Goal: Task Accomplishment & Management: Use online tool/utility

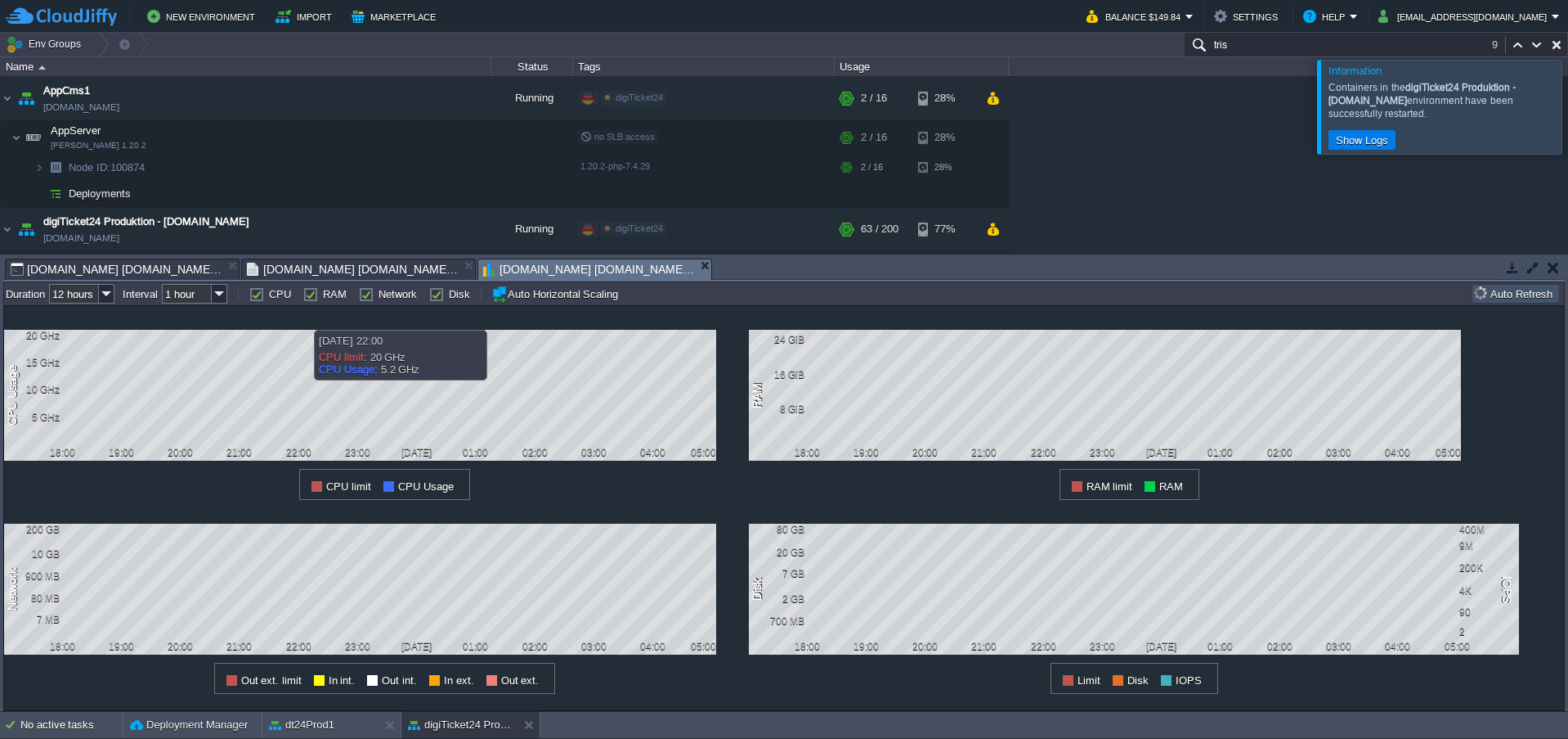
scroll to position [103, 0]
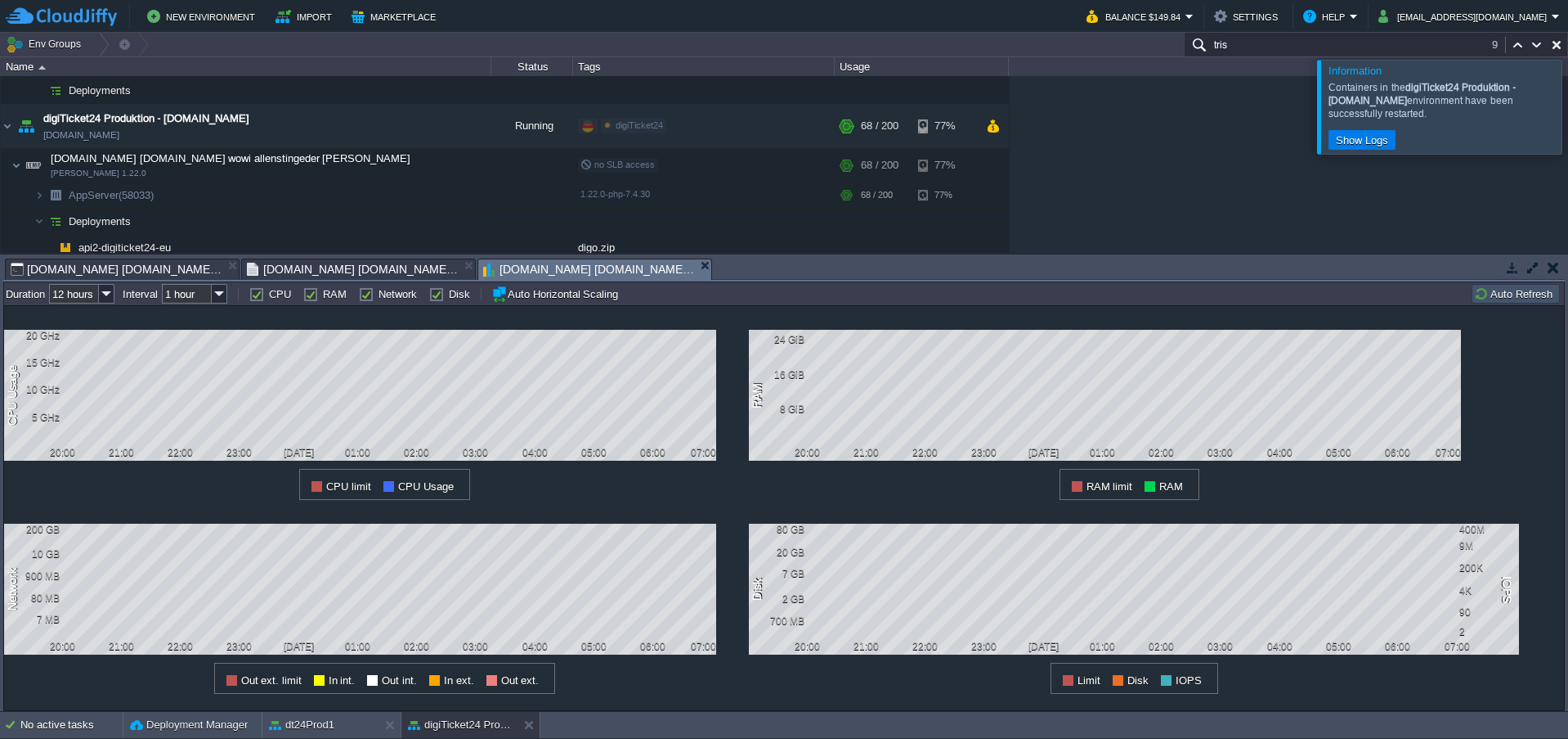
click at [1567, 100] on div at bounding box center [1588, 106] width 0 height 93
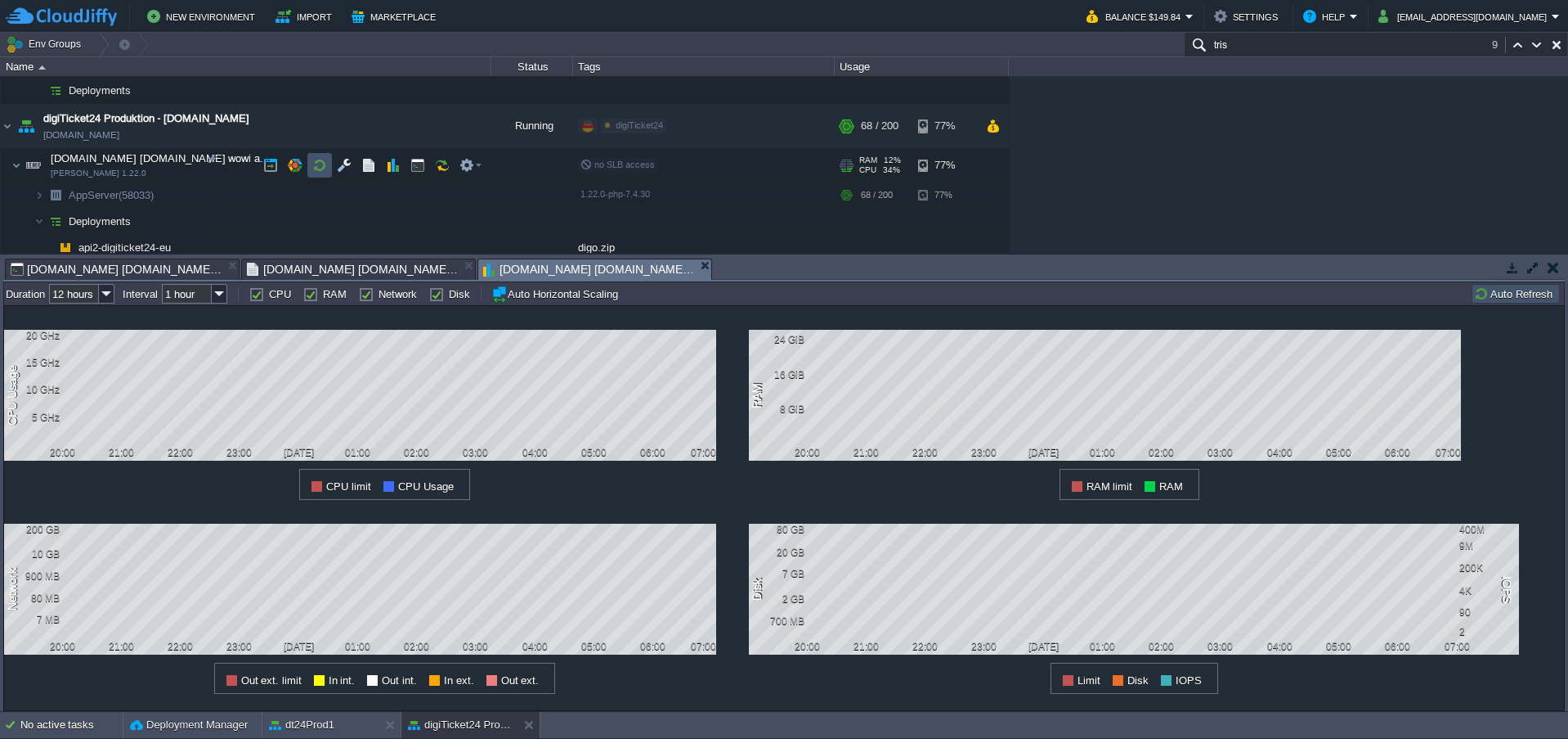
click at [317, 171] on button "button" at bounding box center [320, 165] width 15 height 15
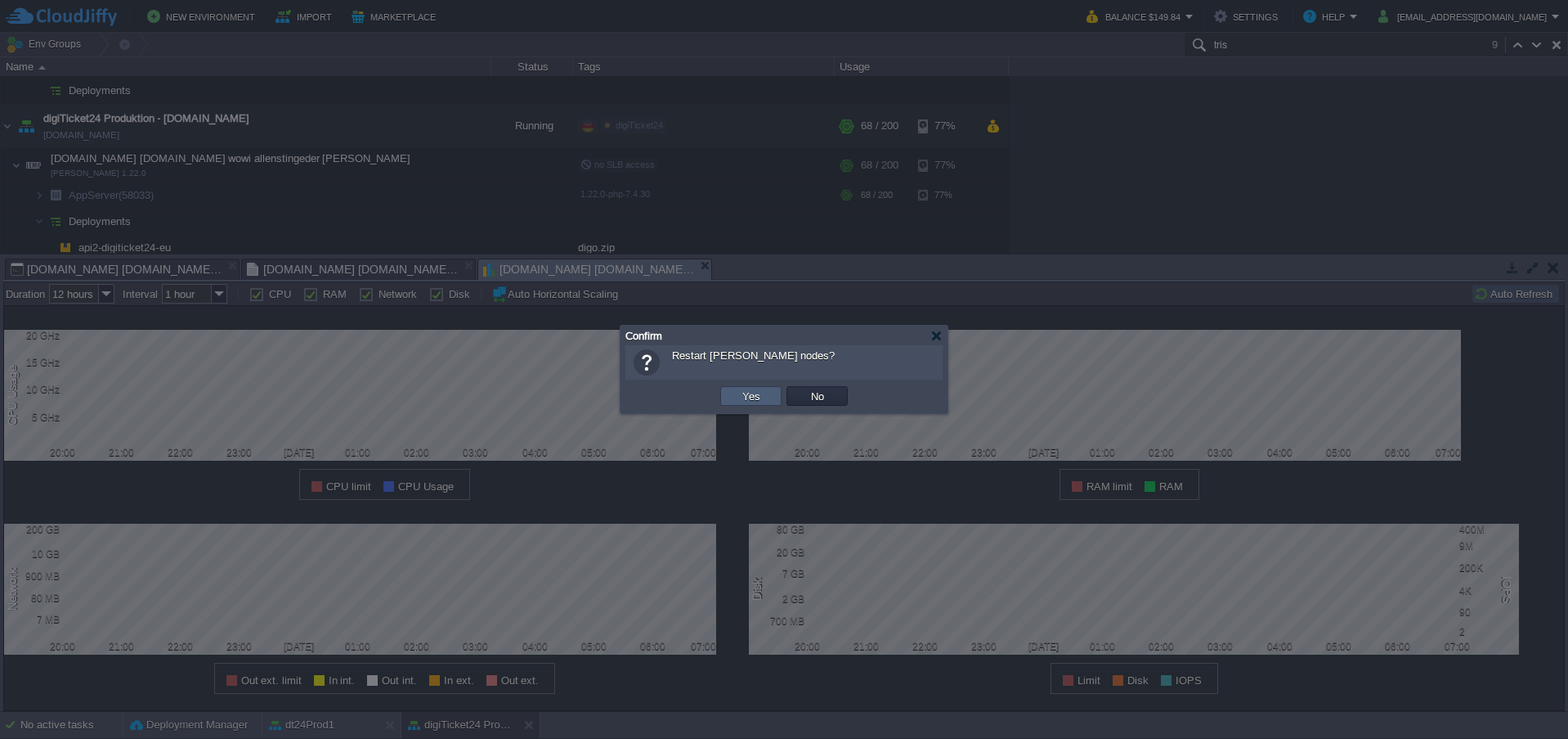
click at [728, 398] on td "Yes" at bounding box center [751, 396] width 61 height 20
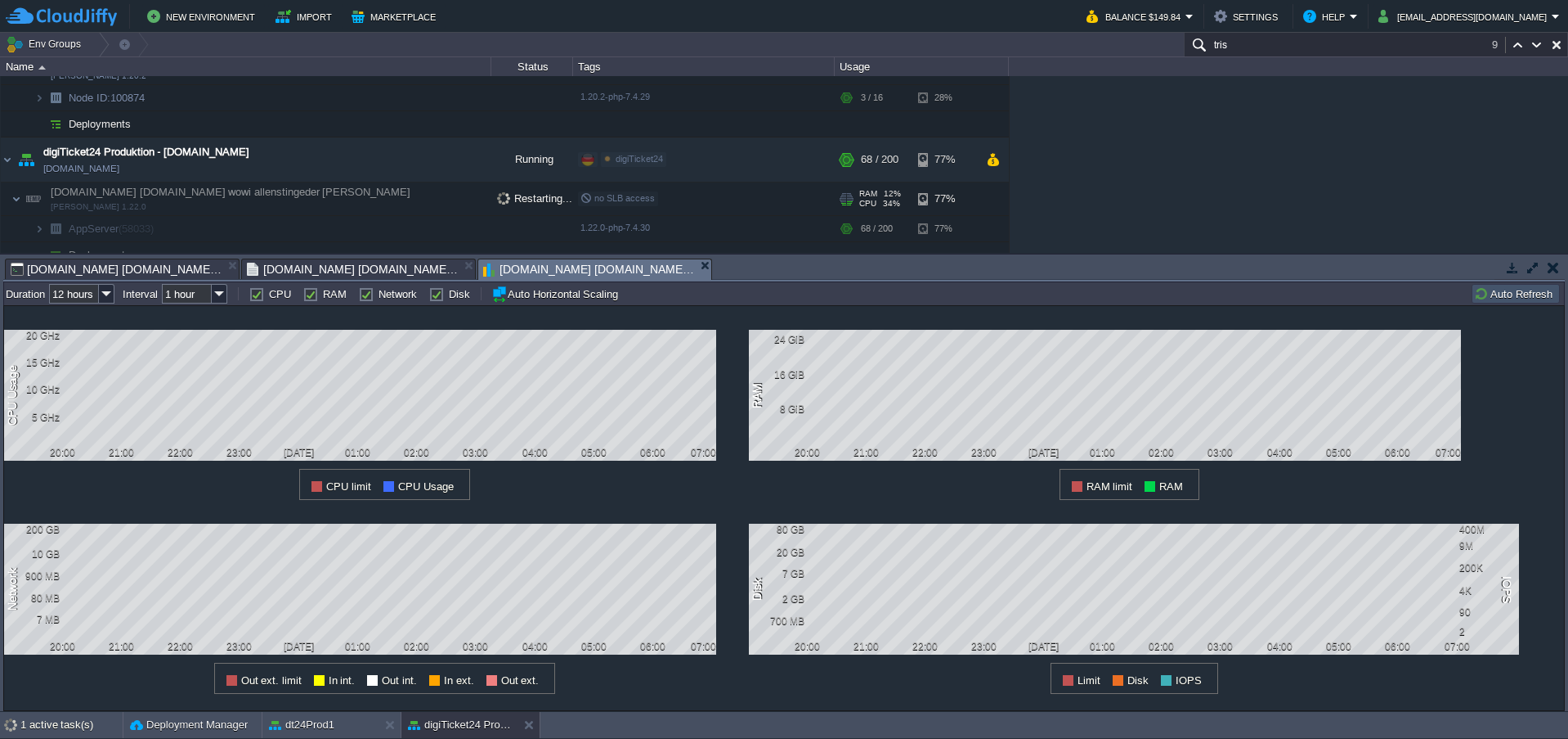
scroll to position [43, 0]
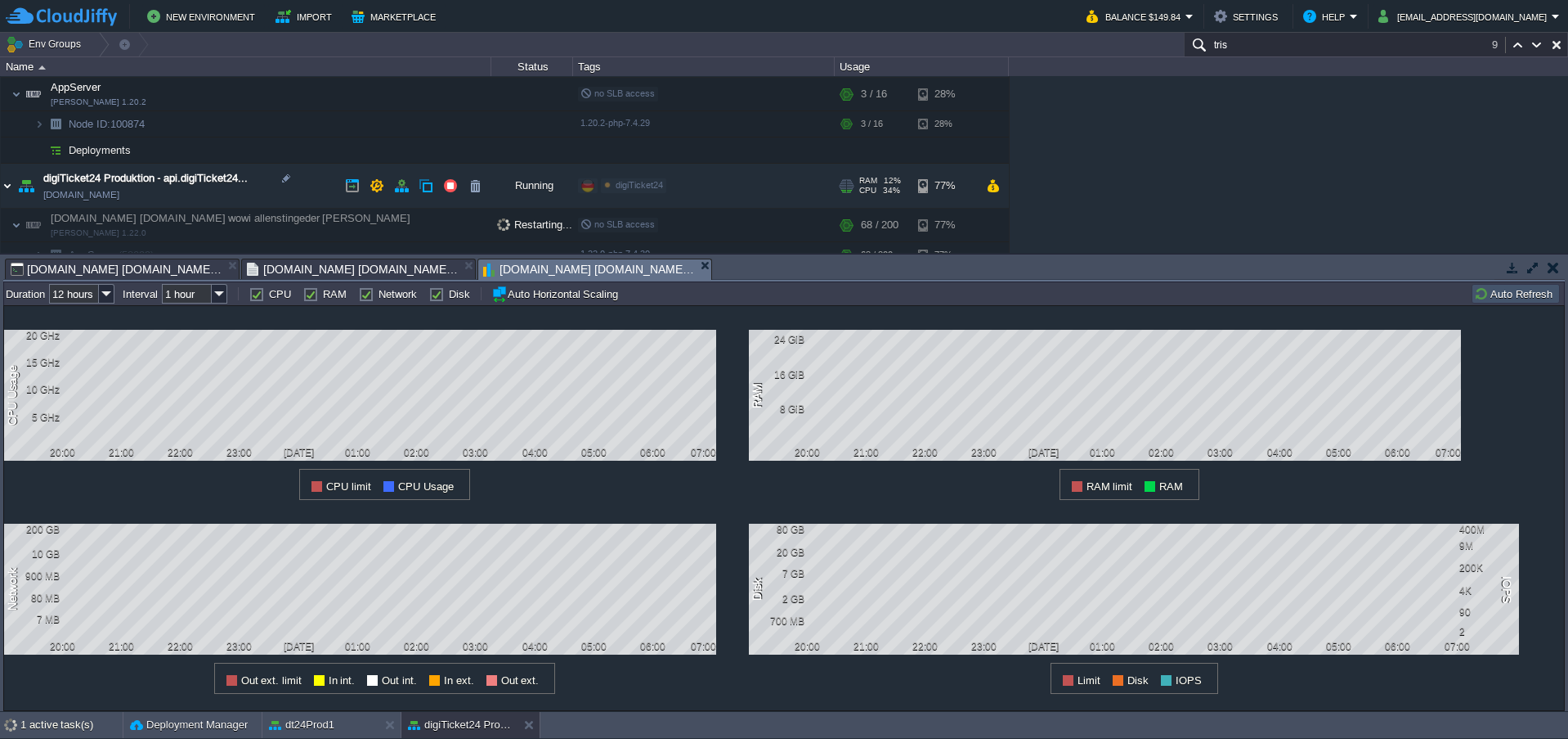
click at [6, 184] on img at bounding box center [7, 185] width 13 height 44
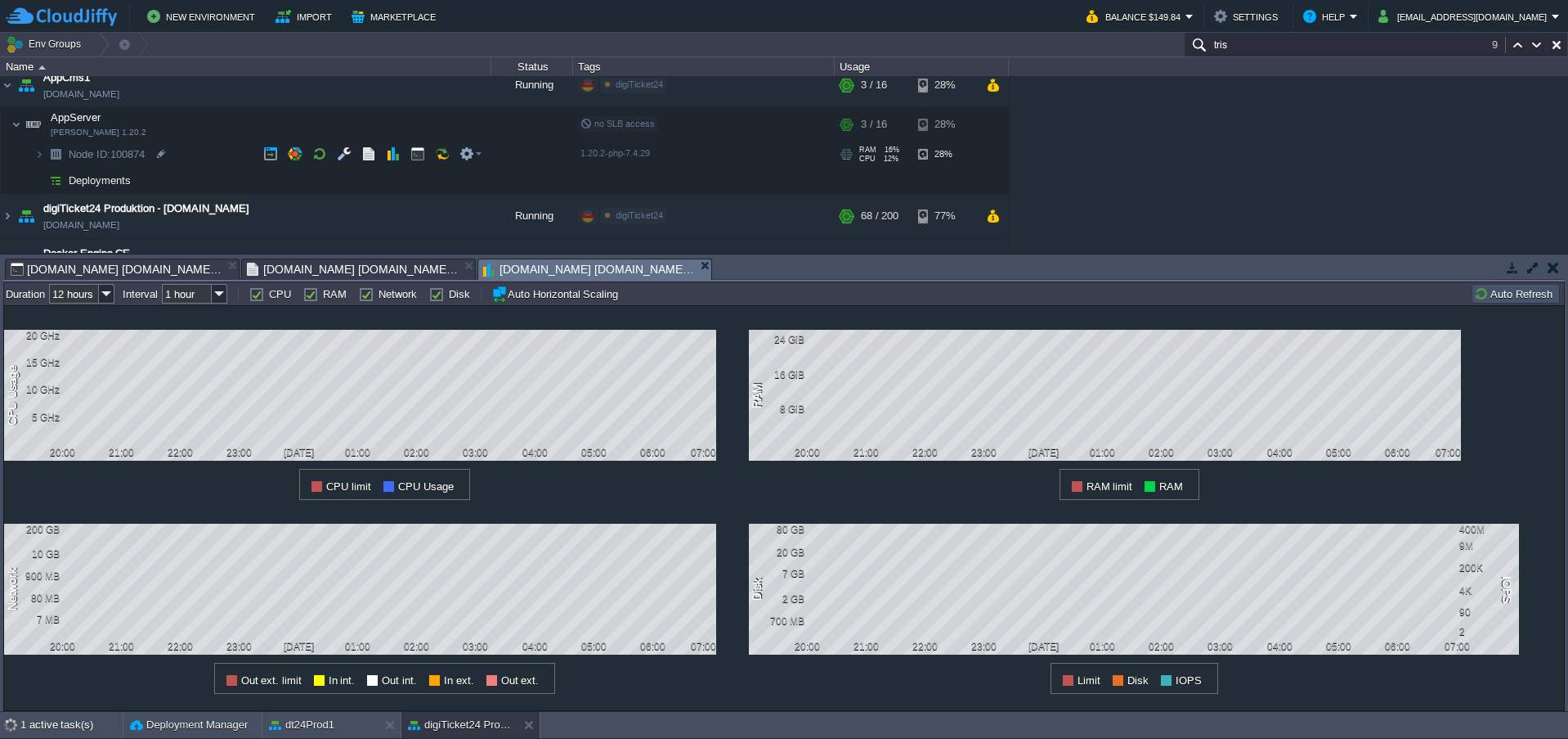
scroll to position [0, 0]
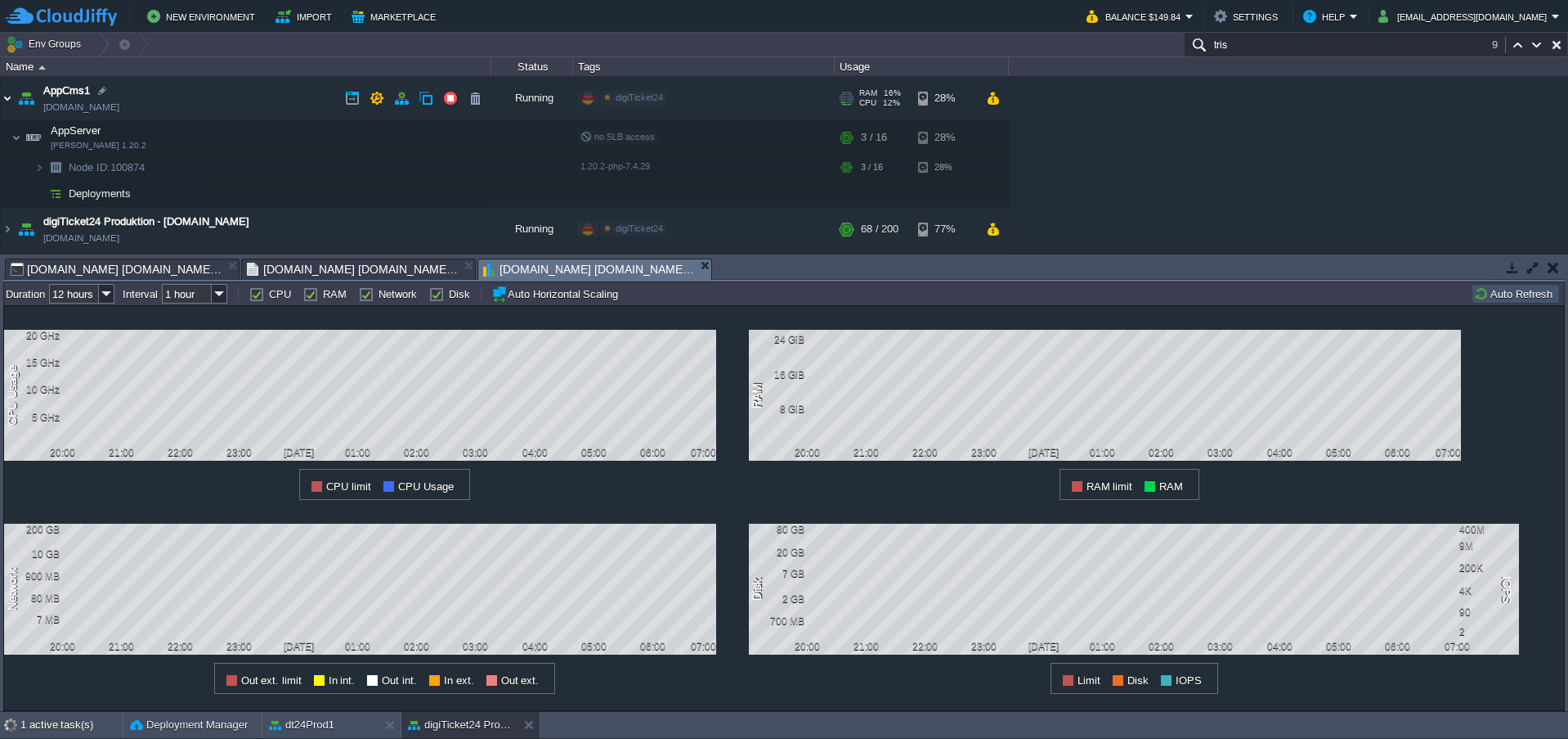
click at [10, 97] on img at bounding box center [7, 98] width 13 height 44
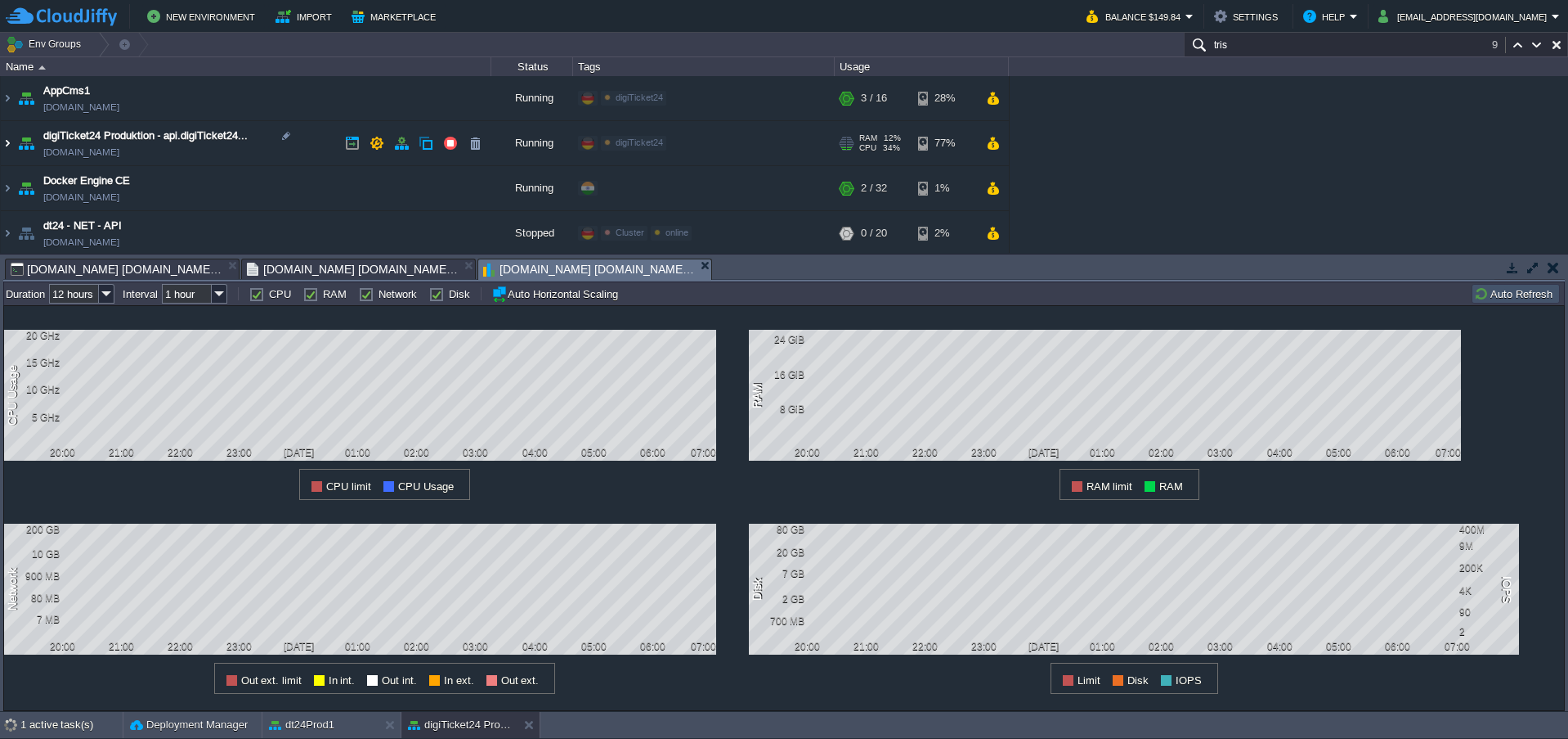
click at [7, 147] on img at bounding box center [7, 142] width 13 height 44
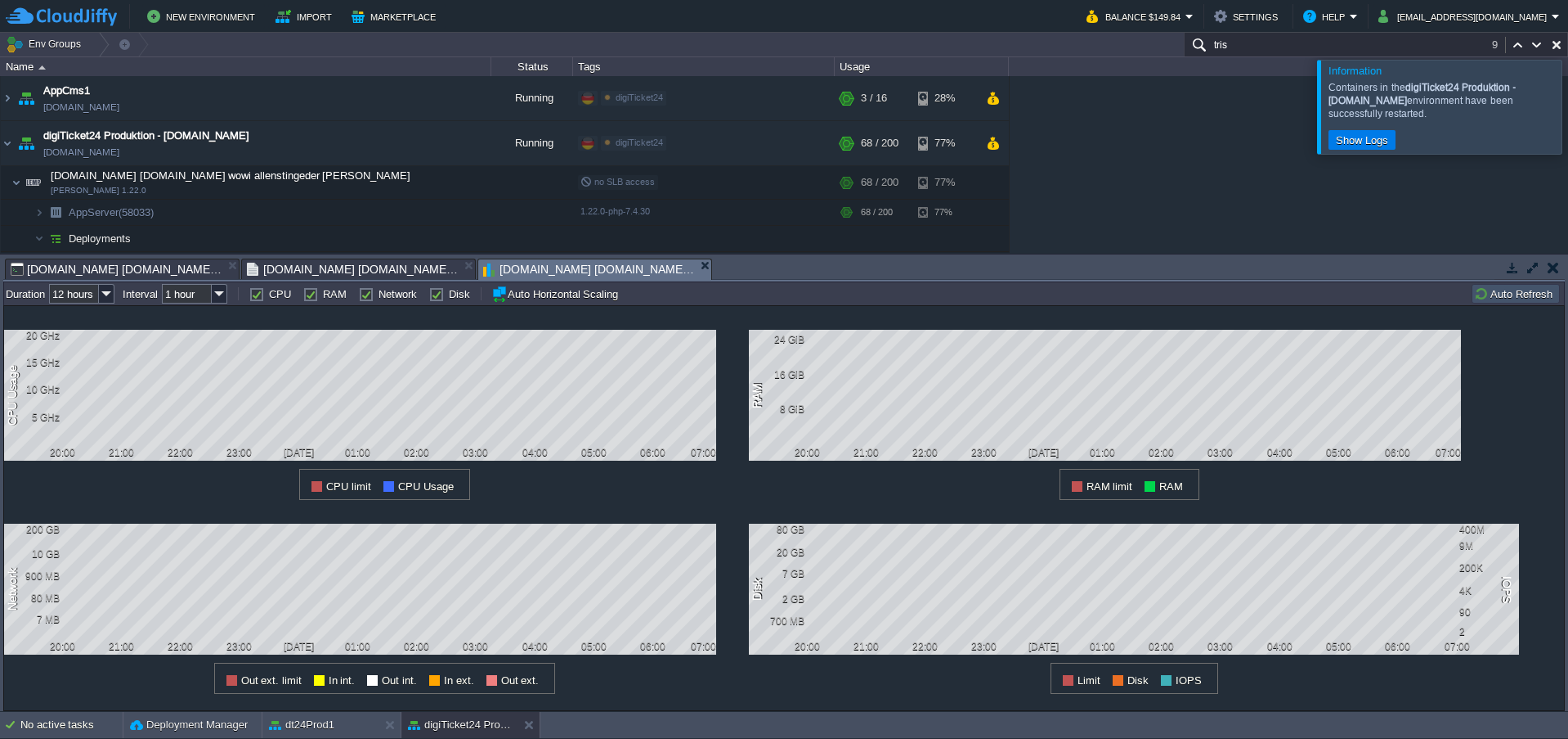
click at [1567, 114] on div at bounding box center [1588, 106] width 0 height 93
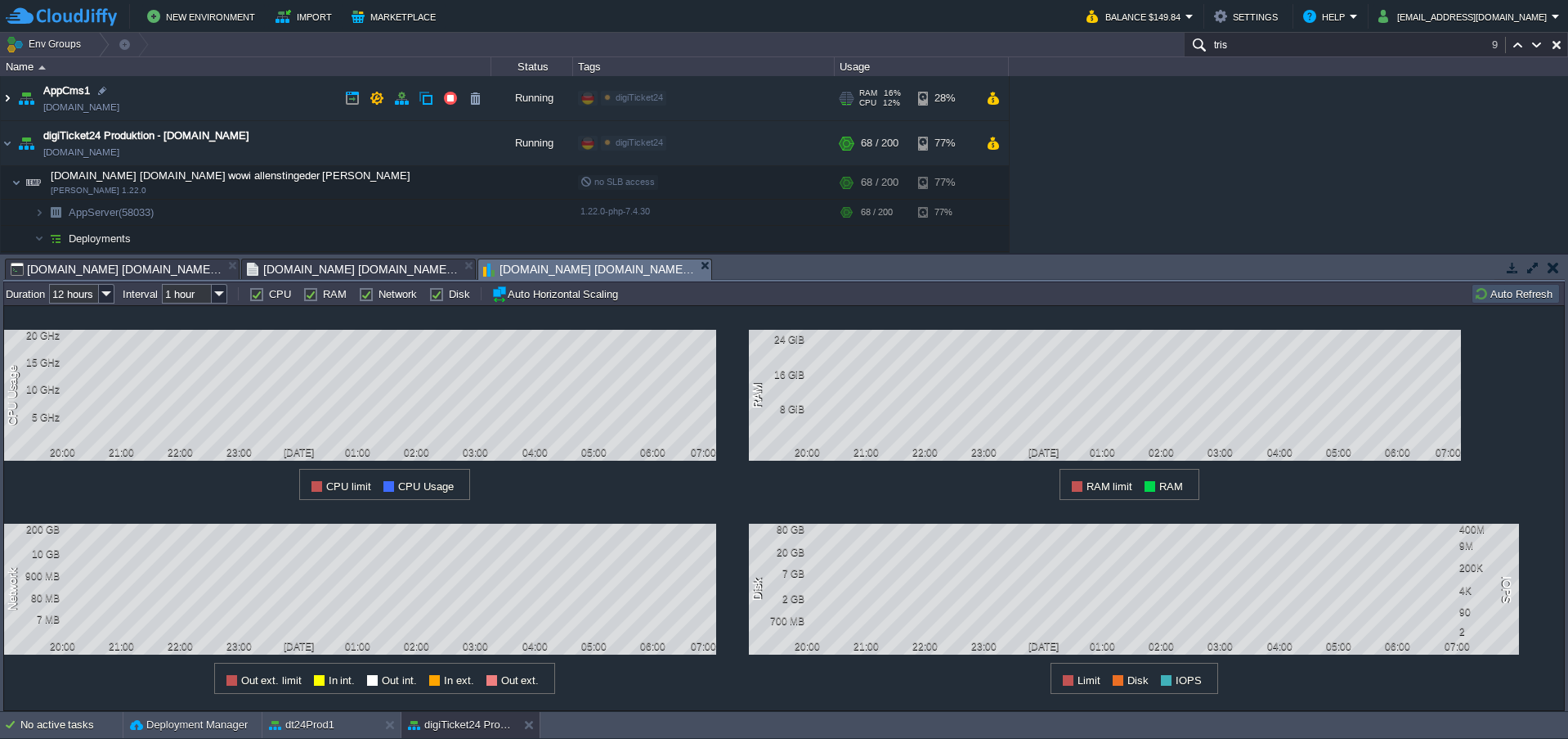
click at [5, 98] on img at bounding box center [7, 98] width 13 height 44
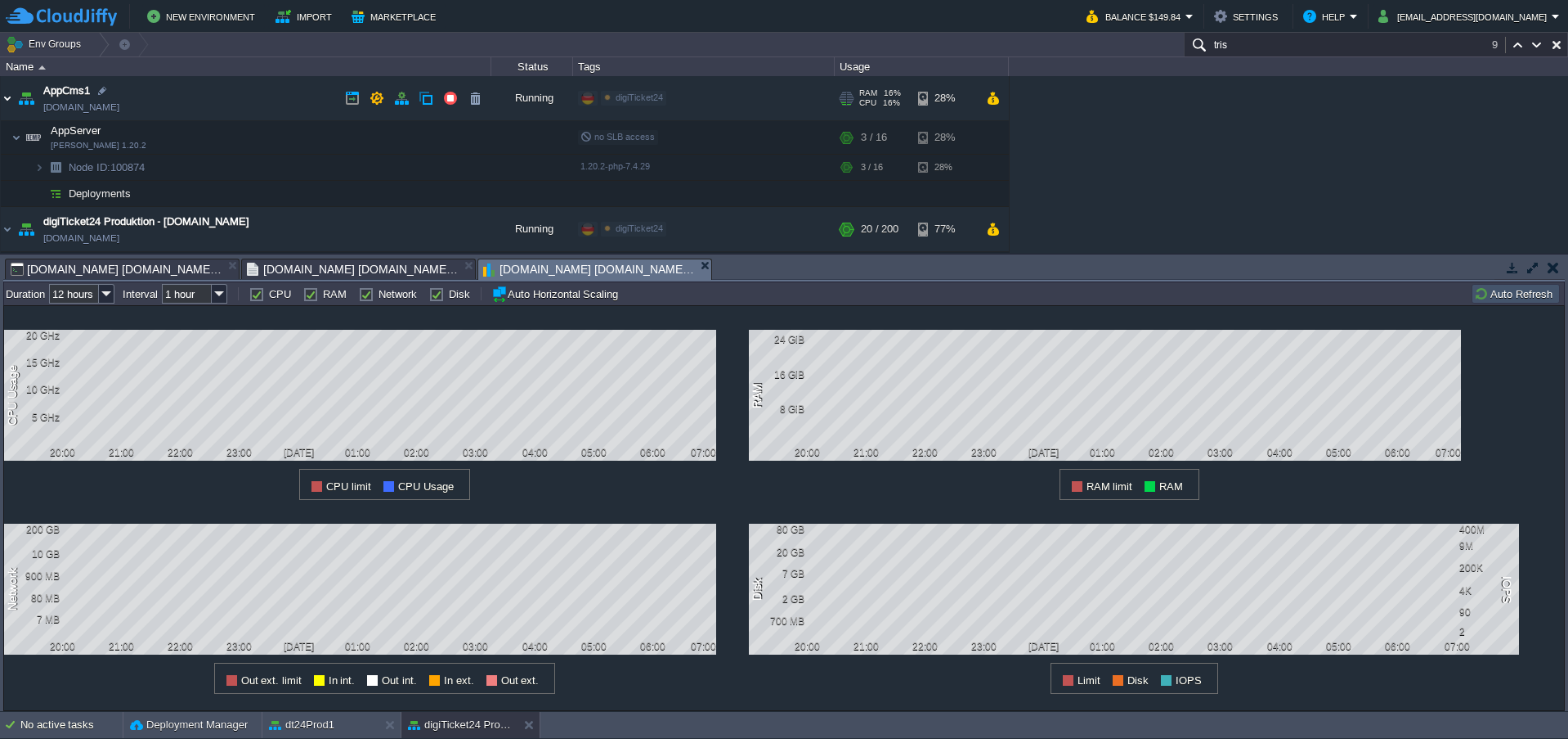
click at [11, 101] on img at bounding box center [7, 98] width 13 height 44
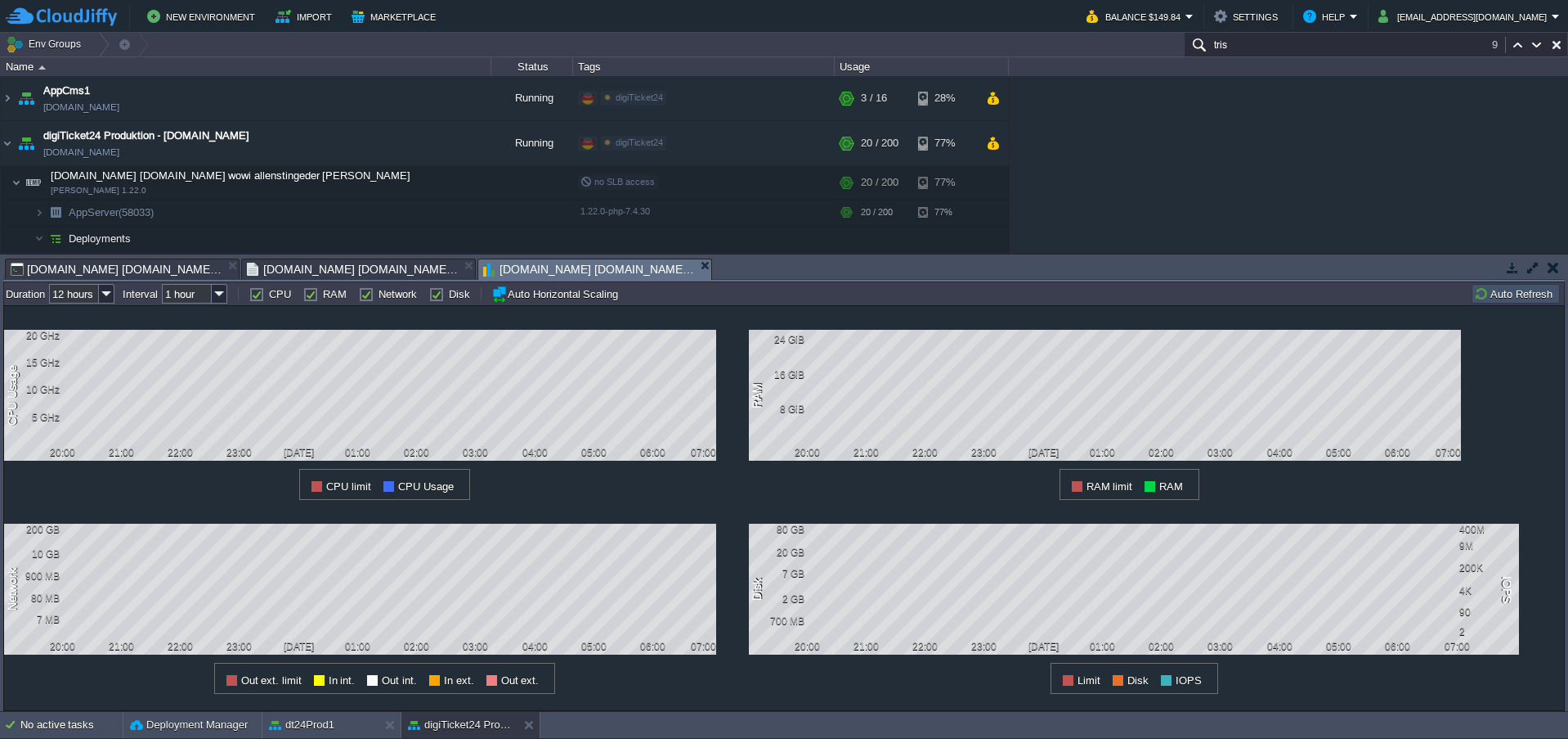
click at [1147, 136] on div "AppCms1 [DOMAIN_NAME] Running digiTicket24 Edit RAM 16% CPU 16% 3 / 16 28% AppS…" at bounding box center [784, 164] width 1568 height 177
drag, startPoint x: 1150, startPoint y: 166, endPoint x: 811, endPoint y: 106, distance: 344.3
click at [1147, 164] on div "AppCms1 [DOMAIN_NAME] Running digiTicket24 Edit RAM 16% CPU 16% 3 / 16 28% AppS…" at bounding box center [784, 164] width 1568 height 177
click at [8, 93] on img at bounding box center [7, 98] width 13 height 44
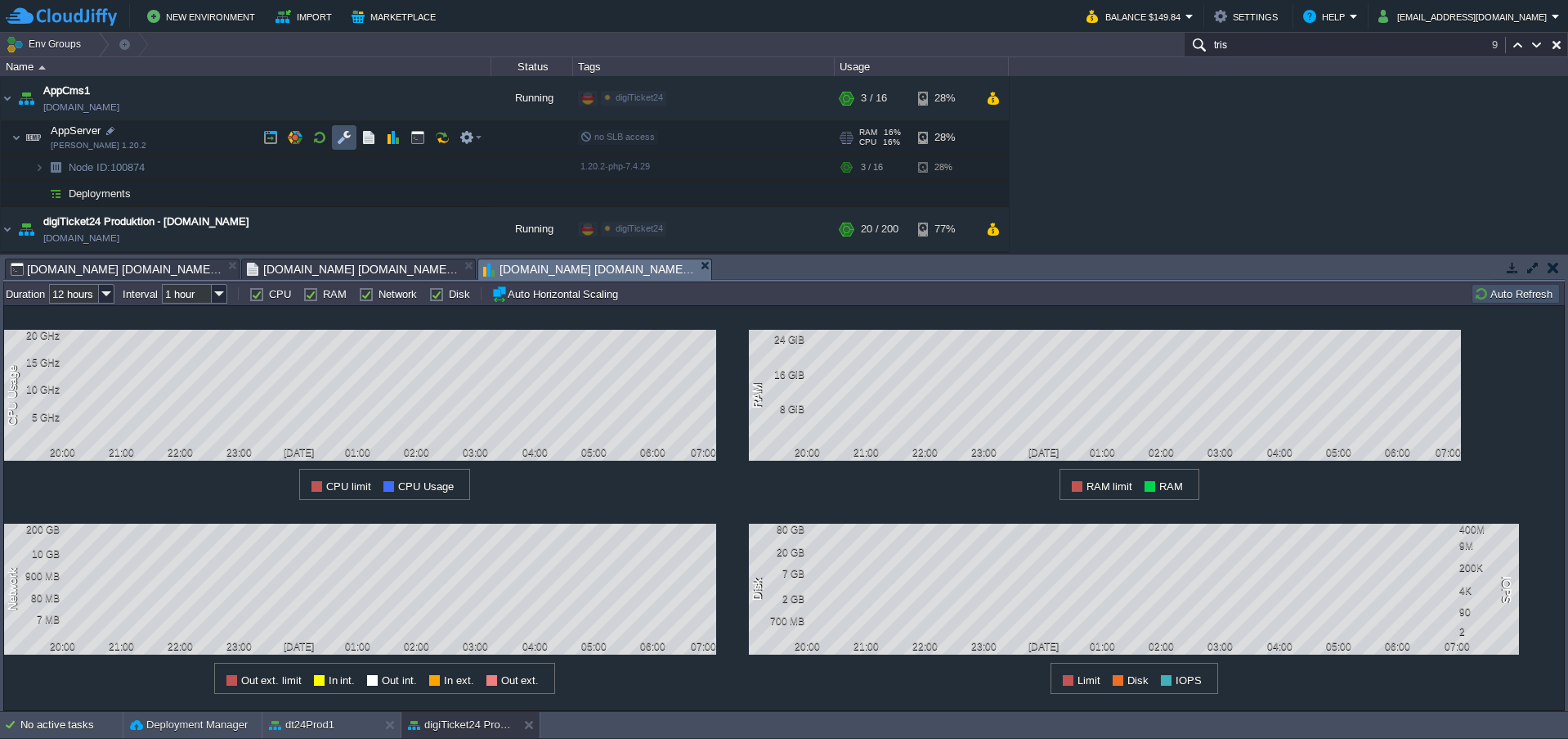
click at [338, 133] on button "button" at bounding box center [344, 137] width 15 height 15
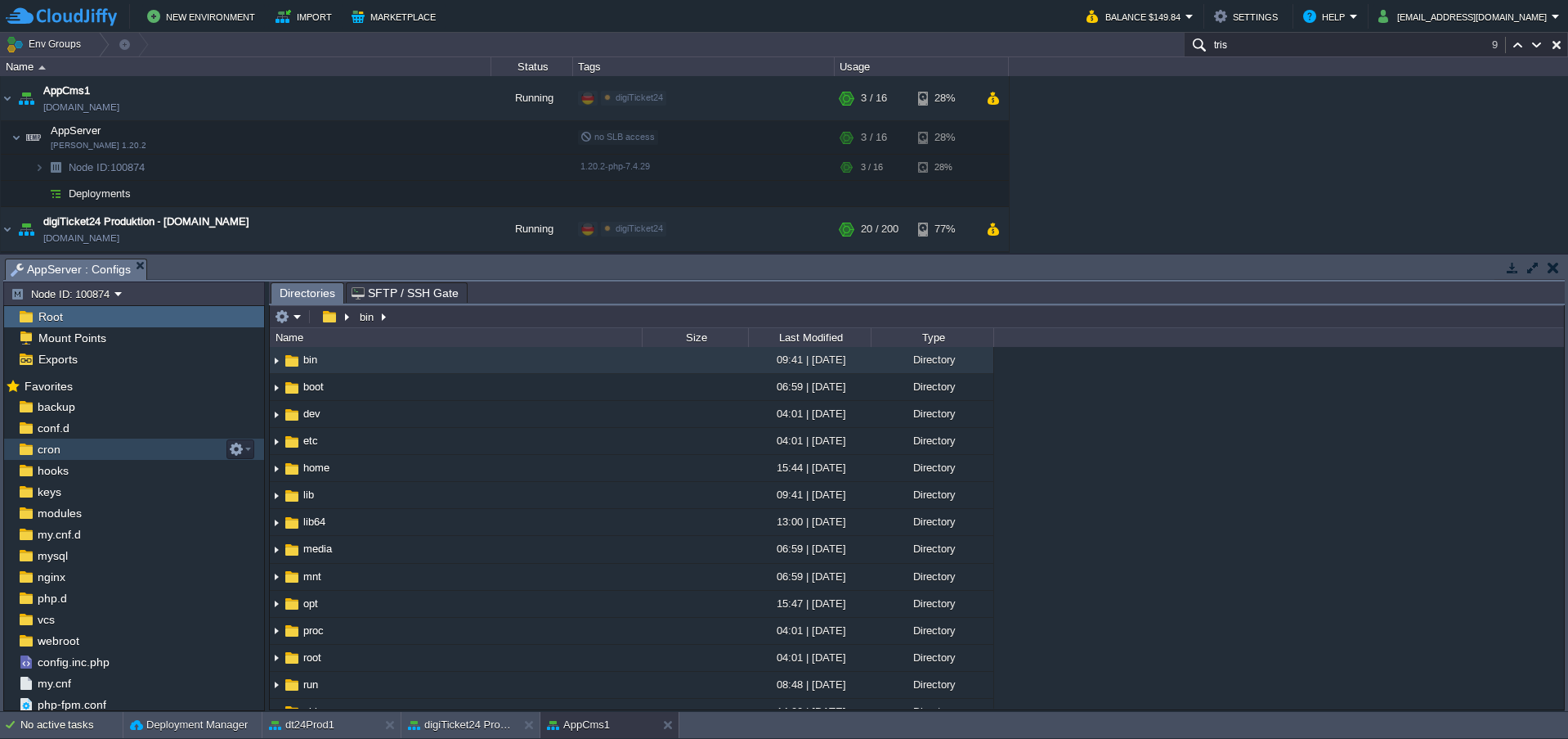
click at [69, 452] on div "cron" at bounding box center [134, 449] width 260 height 21
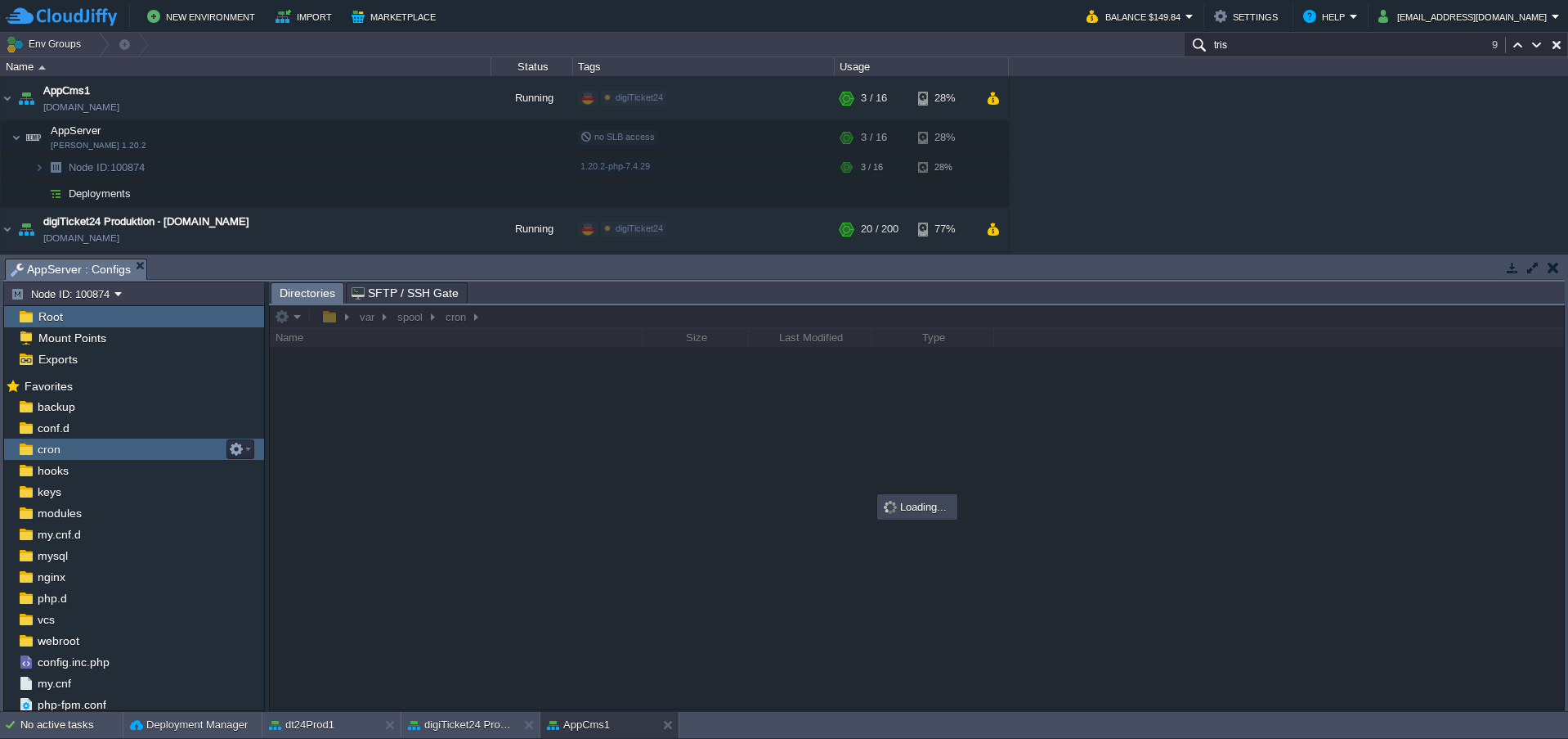
click at [69, 452] on div "cron" at bounding box center [134, 449] width 260 height 21
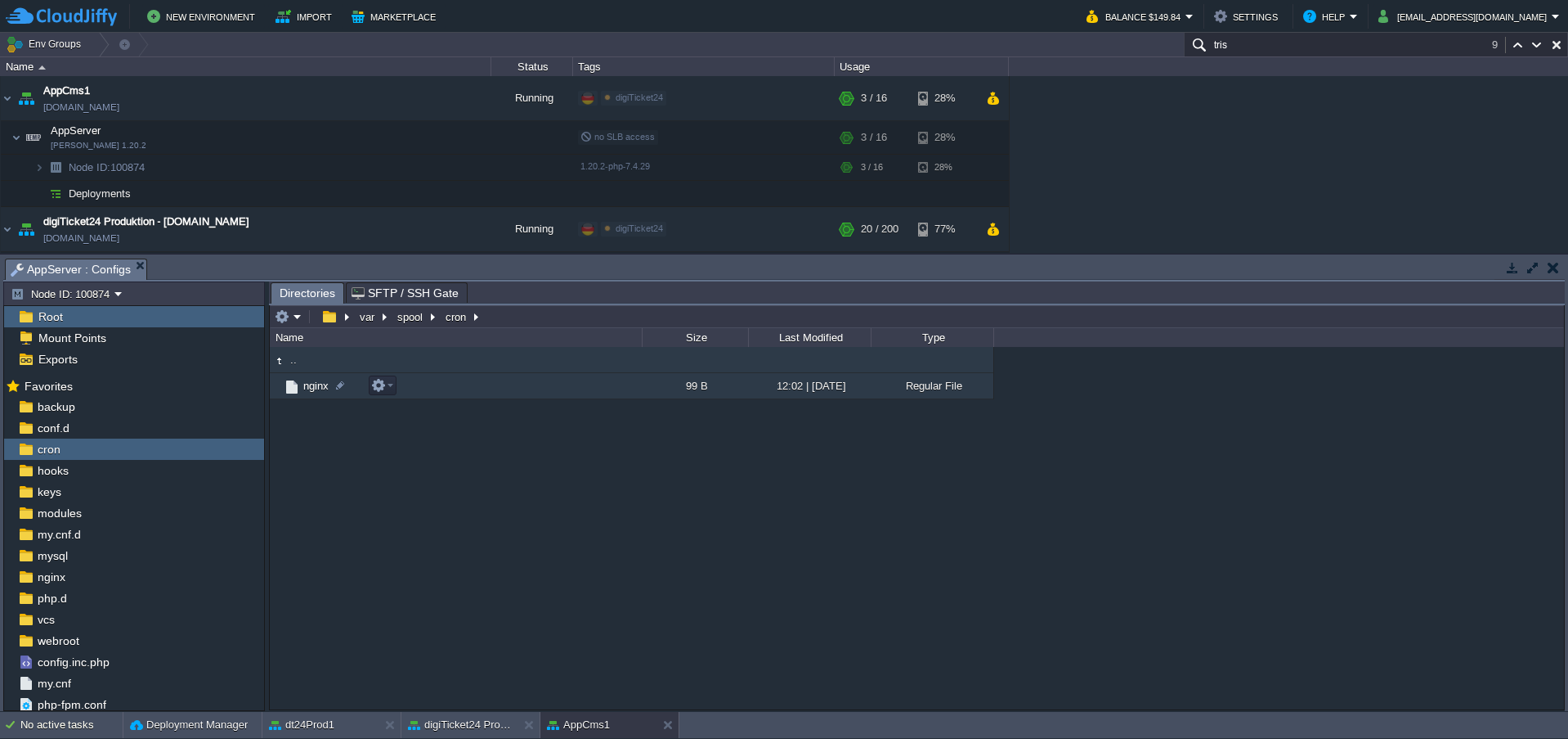
click at [311, 389] on span "nginx" at bounding box center [316, 385] width 31 height 14
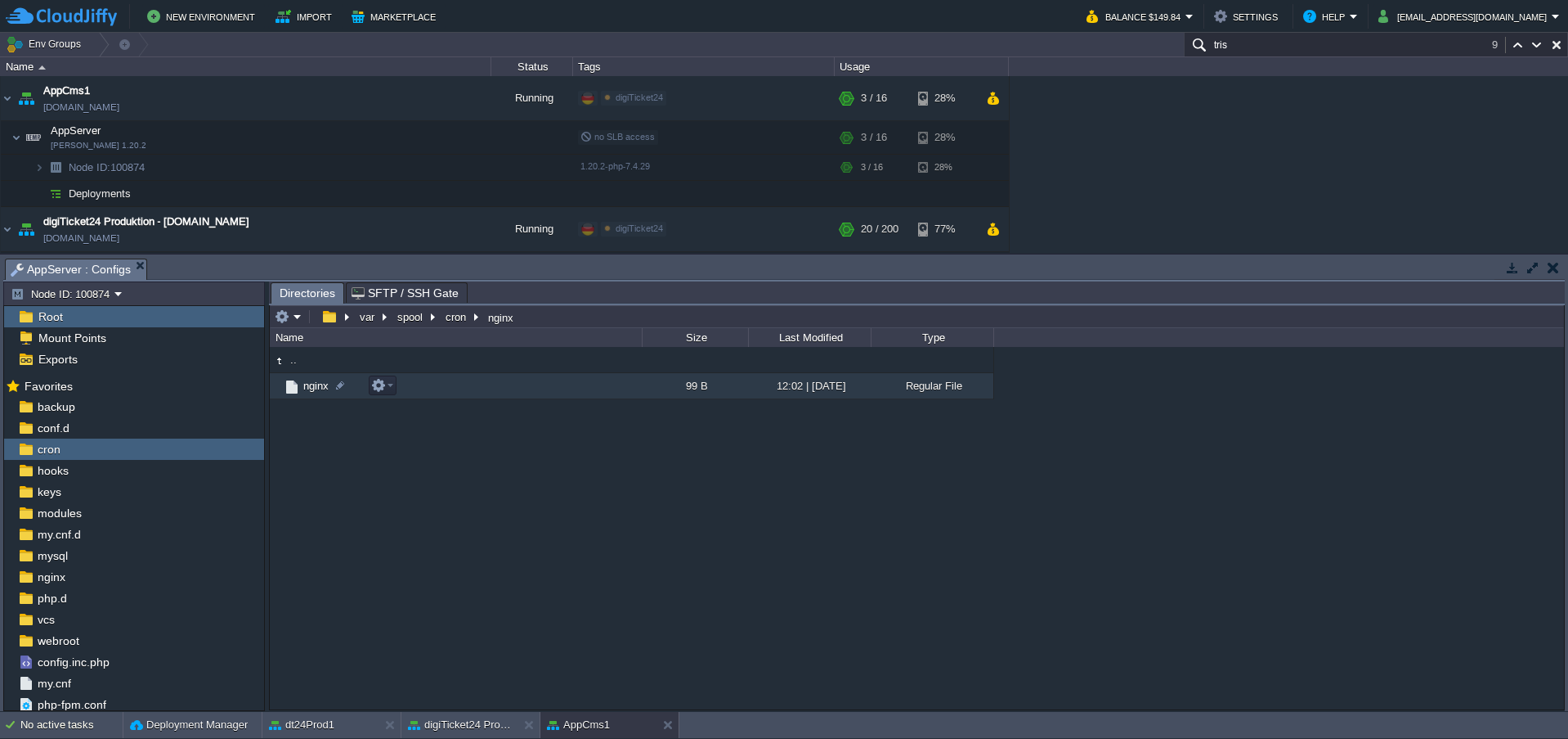
click at [311, 389] on span "nginx" at bounding box center [316, 385] width 31 height 14
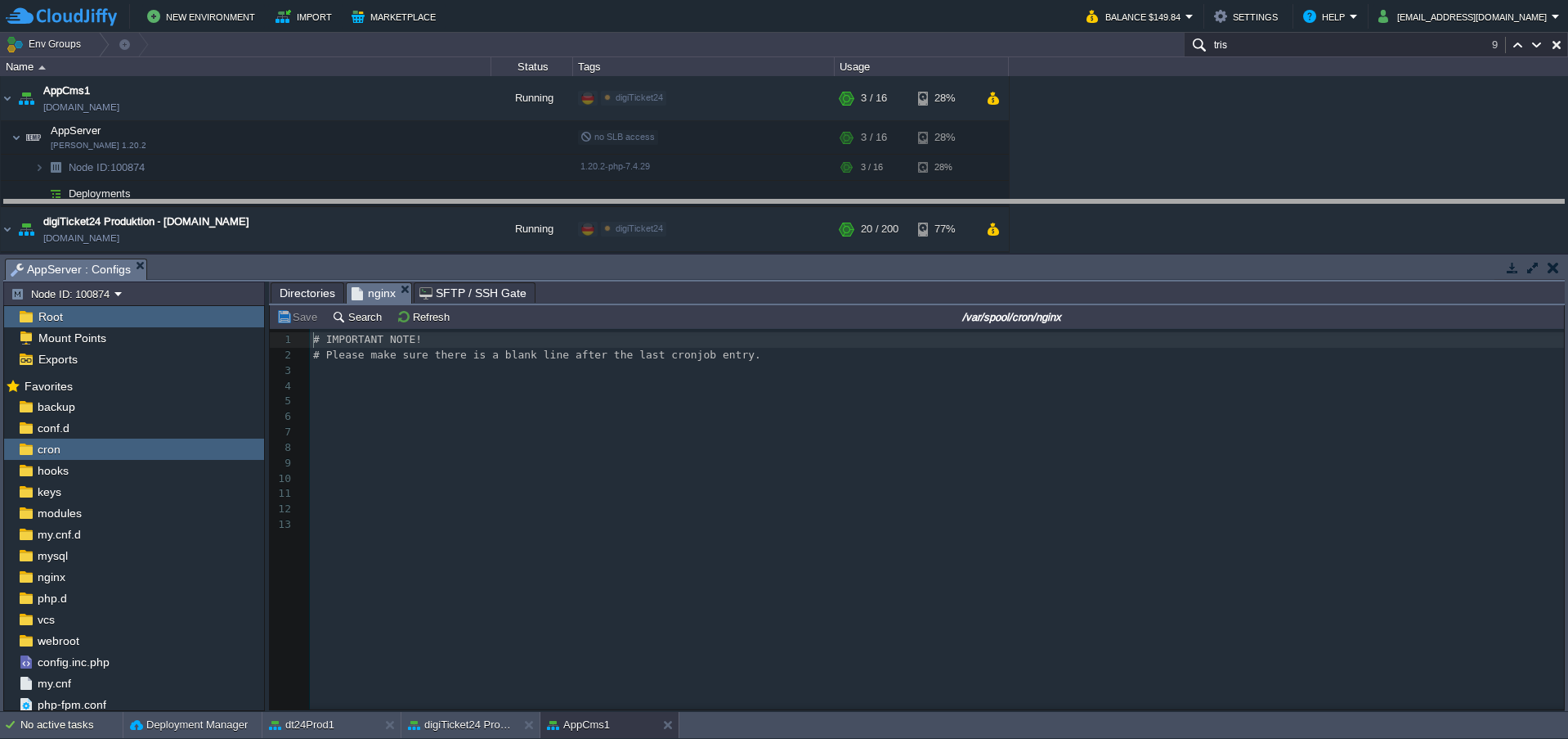
drag, startPoint x: 741, startPoint y: 273, endPoint x: 738, endPoint y: 213, distance: 60.1
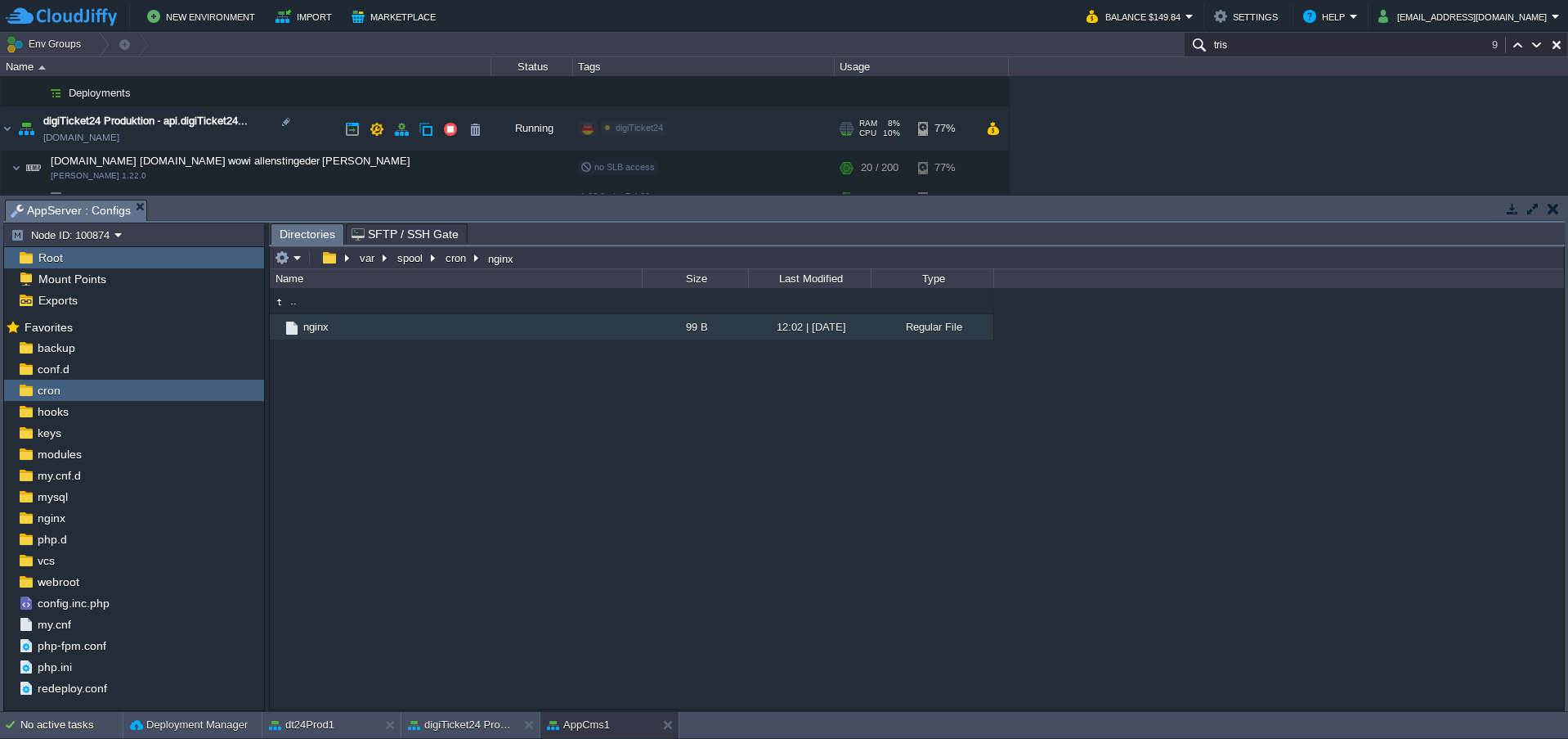
scroll to position [109, 0]
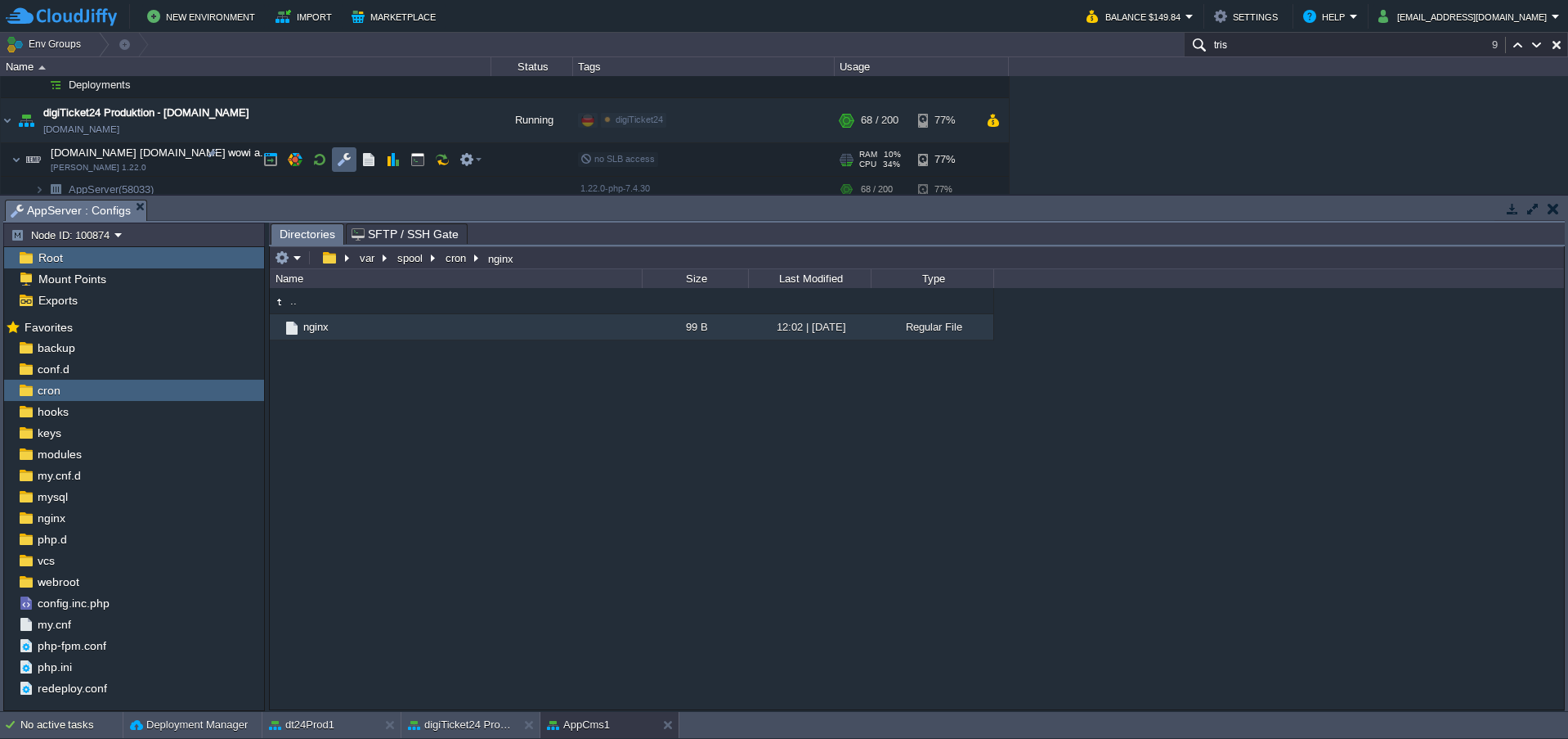
click at [353, 160] on td at bounding box center [344, 160] width 25 height 25
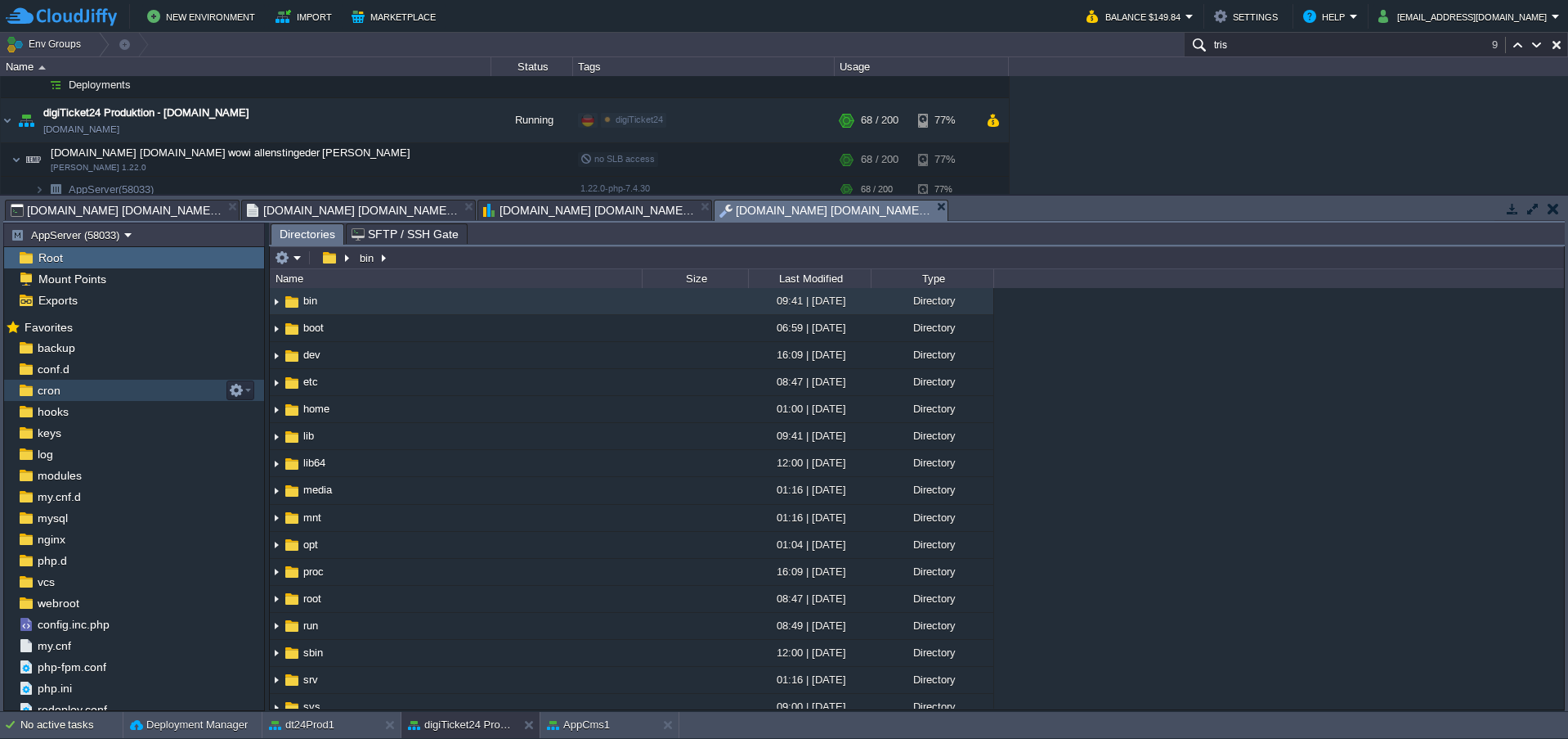
click at [65, 391] on div "cron" at bounding box center [134, 390] width 260 height 21
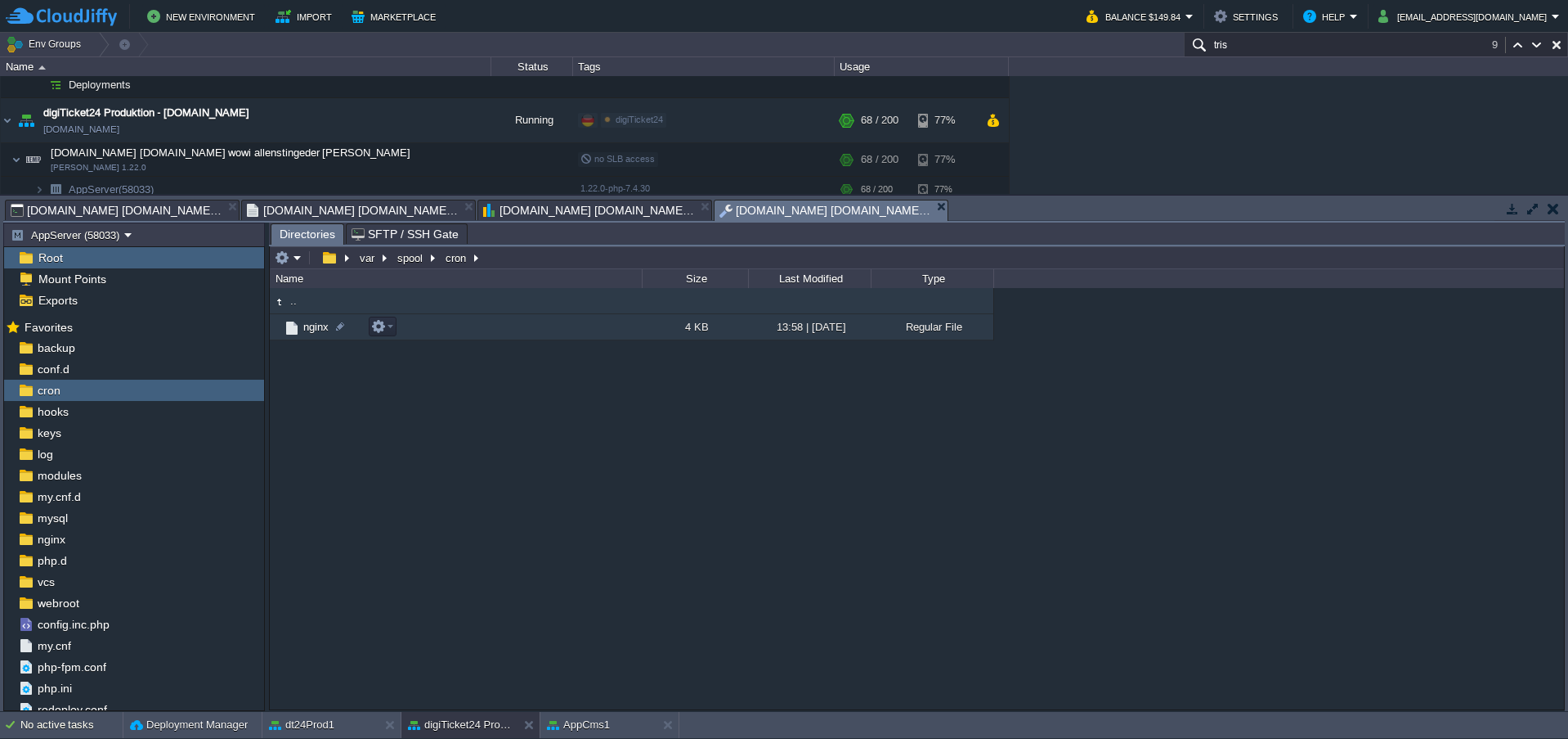
click at [311, 331] on span "nginx" at bounding box center [316, 327] width 31 height 14
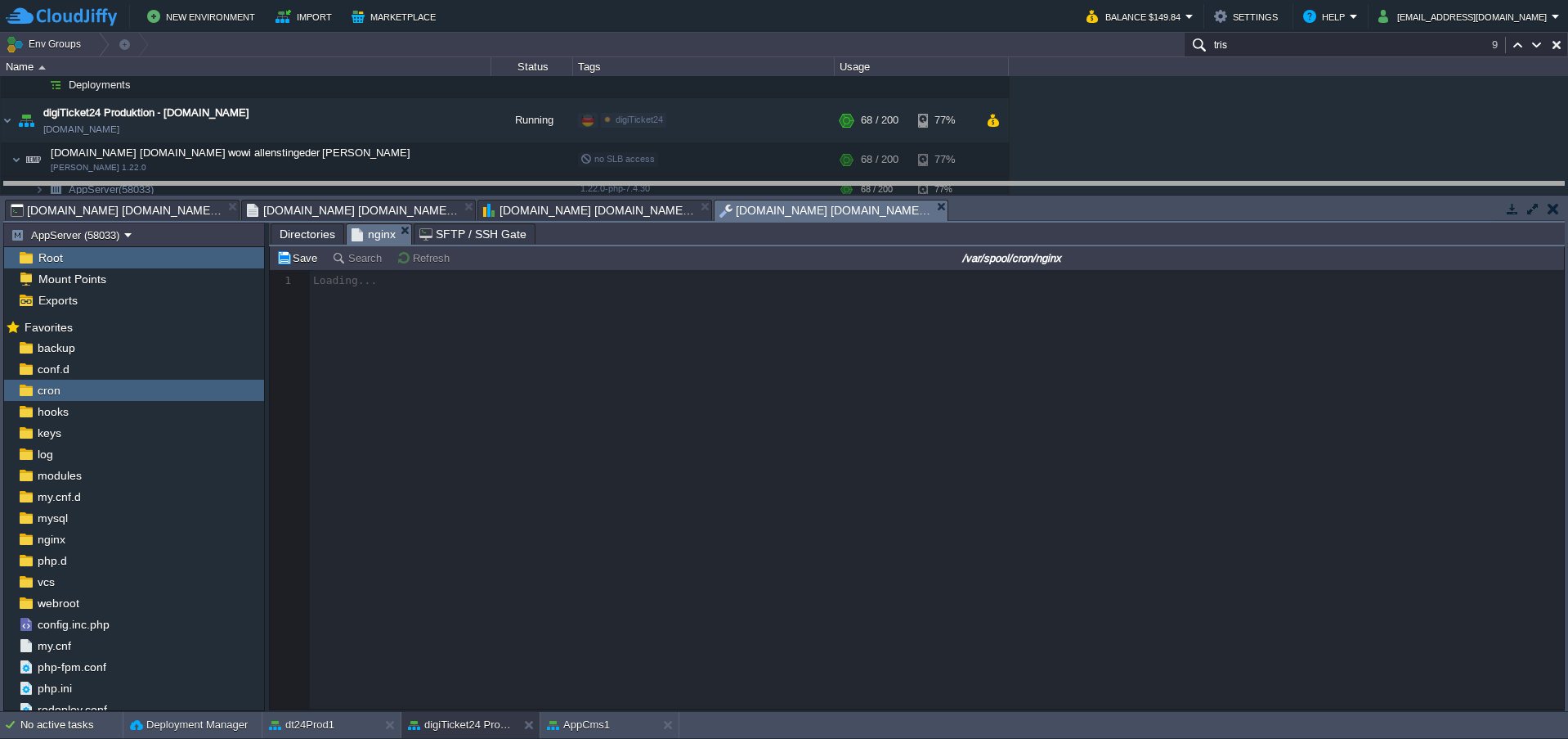
drag, startPoint x: 1020, startPoint y: 220, endPoint x: 1007, endPoint y: 199, distance: 24.7
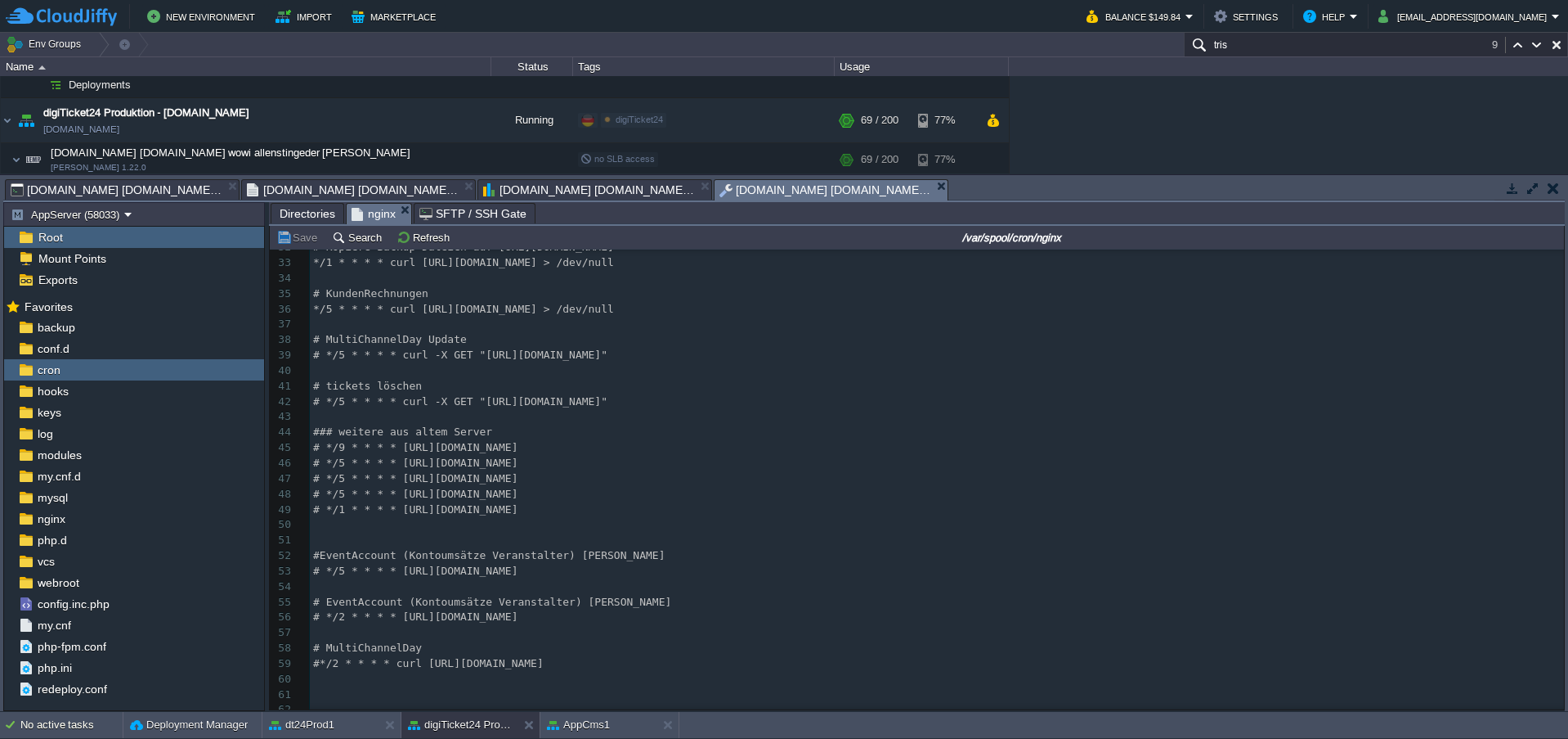
scroll to position [0, 0]
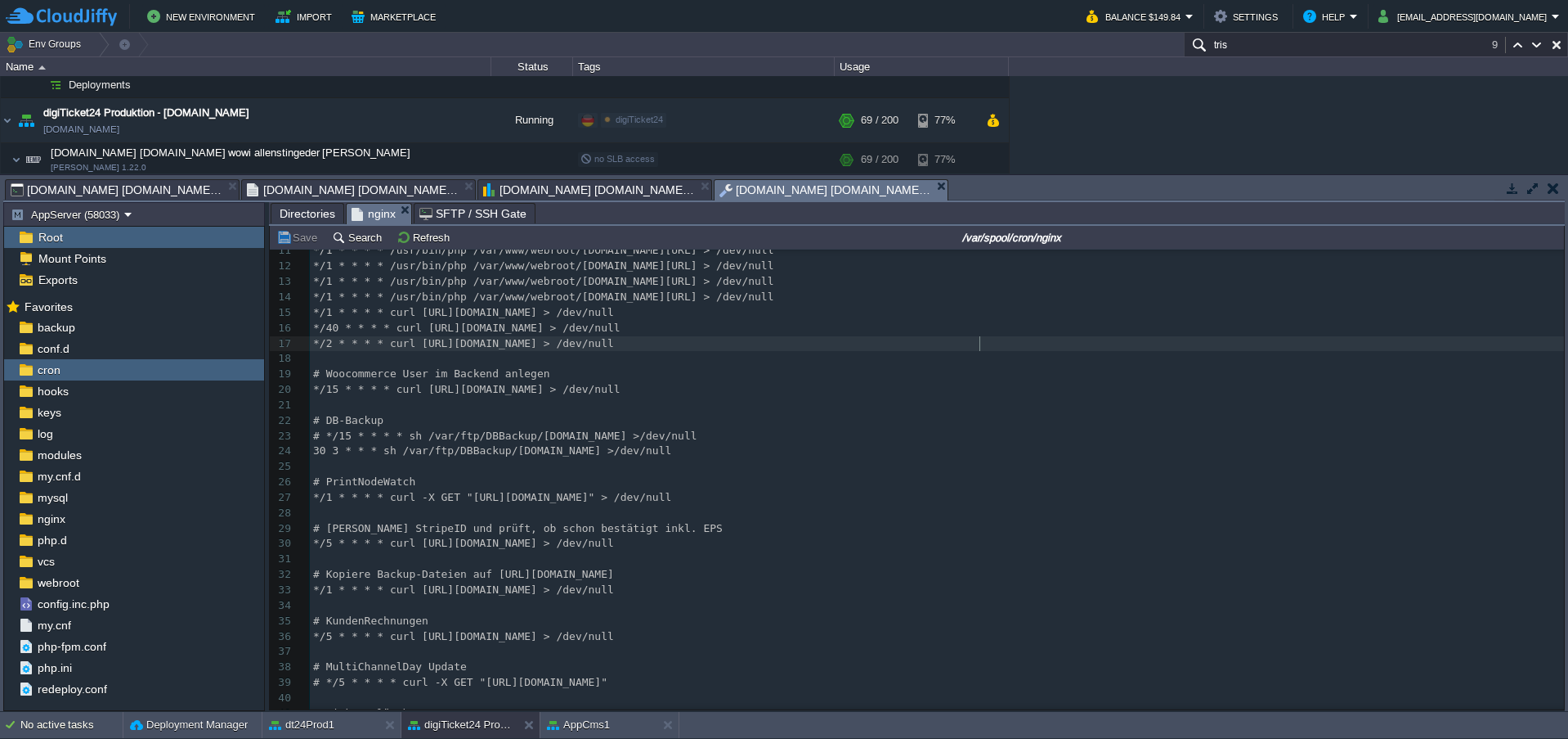
click at [980, 347] on div "84 1 # IMPORTANT NOTE! 2 # Please make sure there is a blank line after the las…" at bounding box center [937, 505] width 1254 height 832
type textarea "UpdateTicketPreiseCron"
